Goal: Task Accomplishment & Management: Use online tool/utility

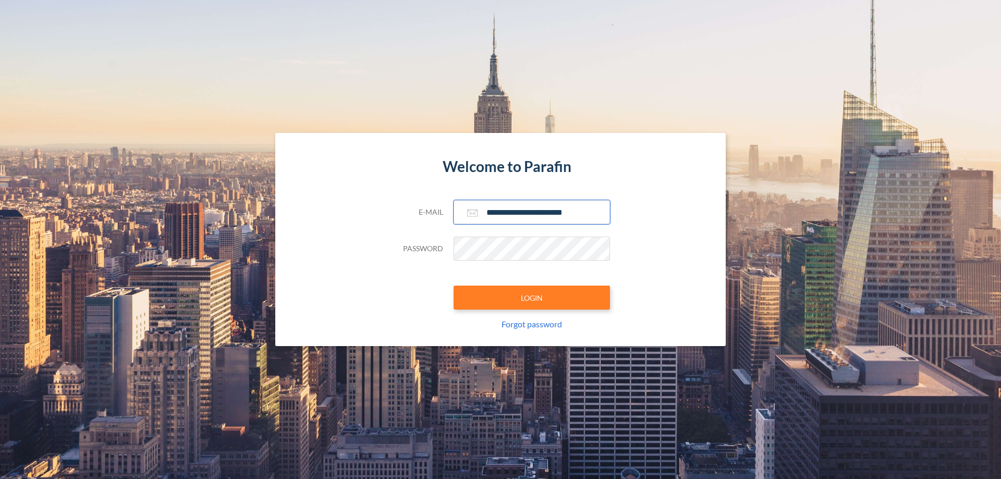
type input "**********"
click at [532, 298] on button "LOGIN" at bounding box center [532, 298] width 156 height 24
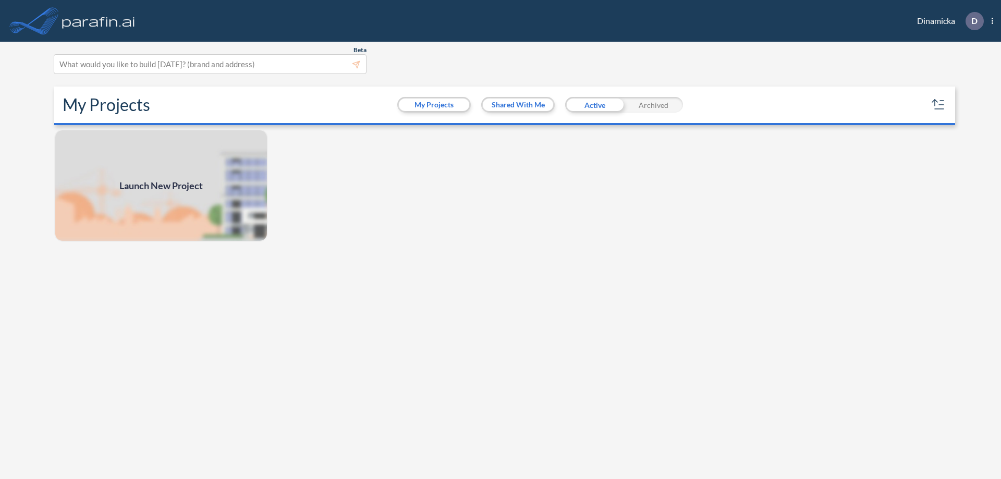
scroll to position [3, 0]
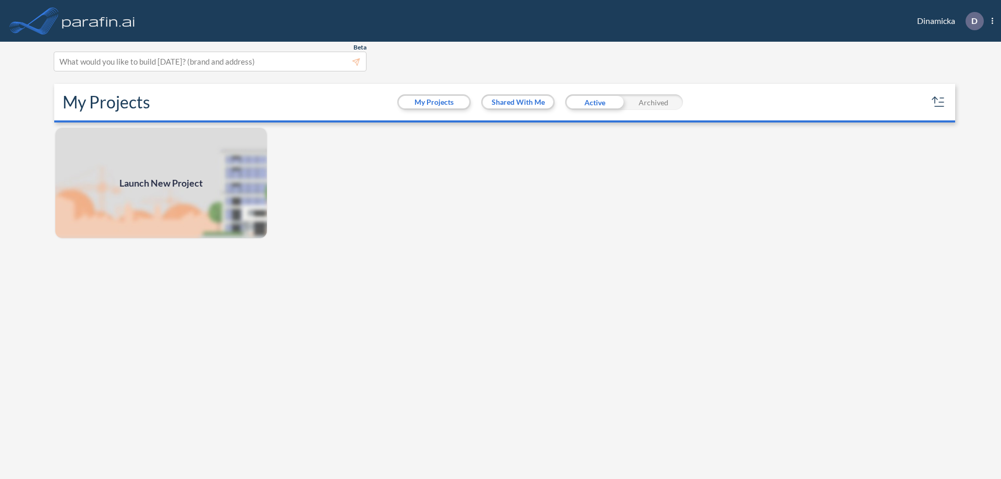
click at [161, 183] on span "Launch New Project" at bounding box center [160, 183] width 83 height 14
